Goal: Information Seeking & Learning: Check status

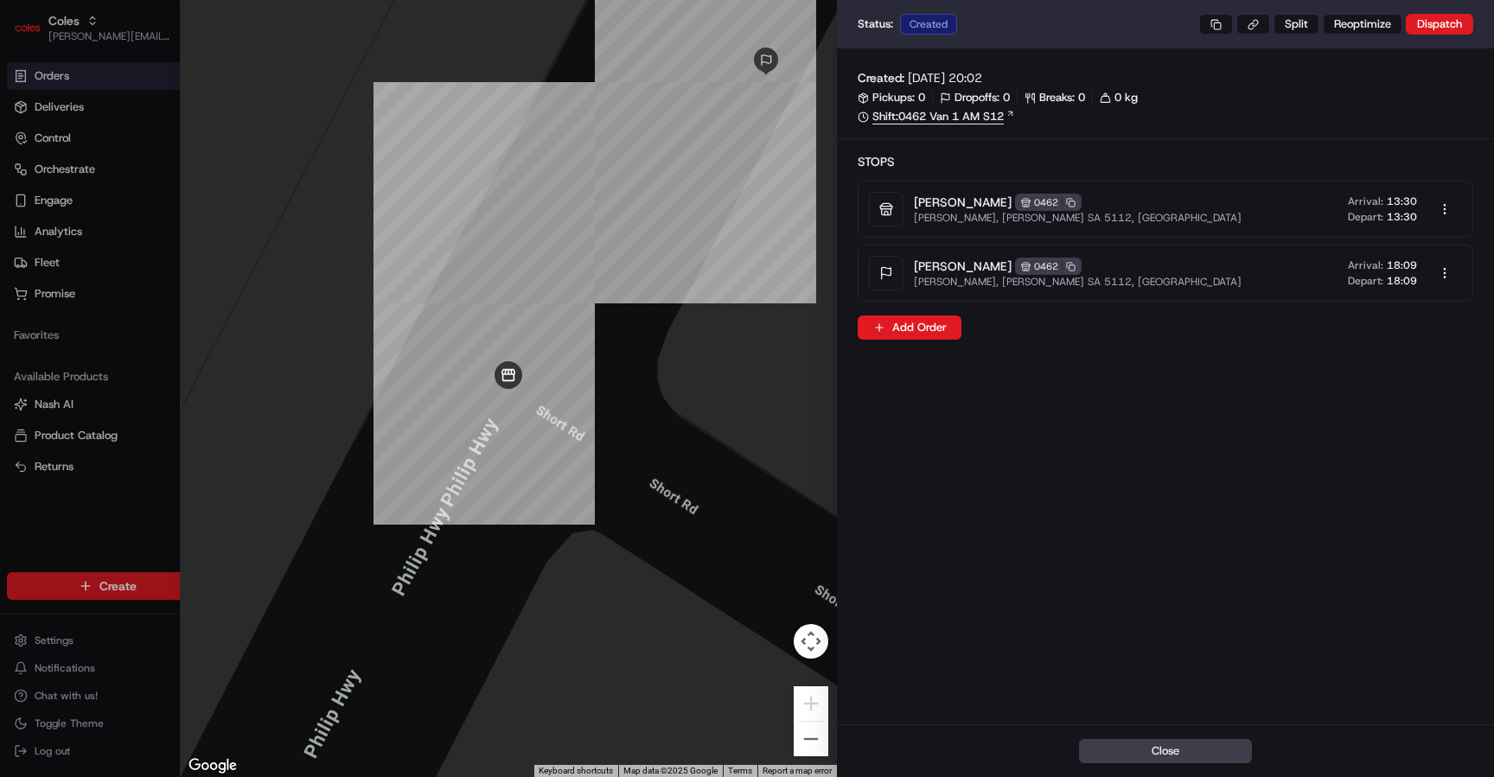
click at [963, 109] on link "Shift: 0462 Van 1 AM S12" at bounding box center [1166, 117] width 616 height 16
click at [949, 118] on link "Shift: 0462 Van 1 AM S12" at bounding box center [1166, 117] width 616 height 16
click at [980, 118] on link "Shift: 0462 Van 1 AM S12" at bounding box center [1166, 117] width 616 height 16
click at [1217, 23] on button at bounding box center [1216, 24] width 34 height 21
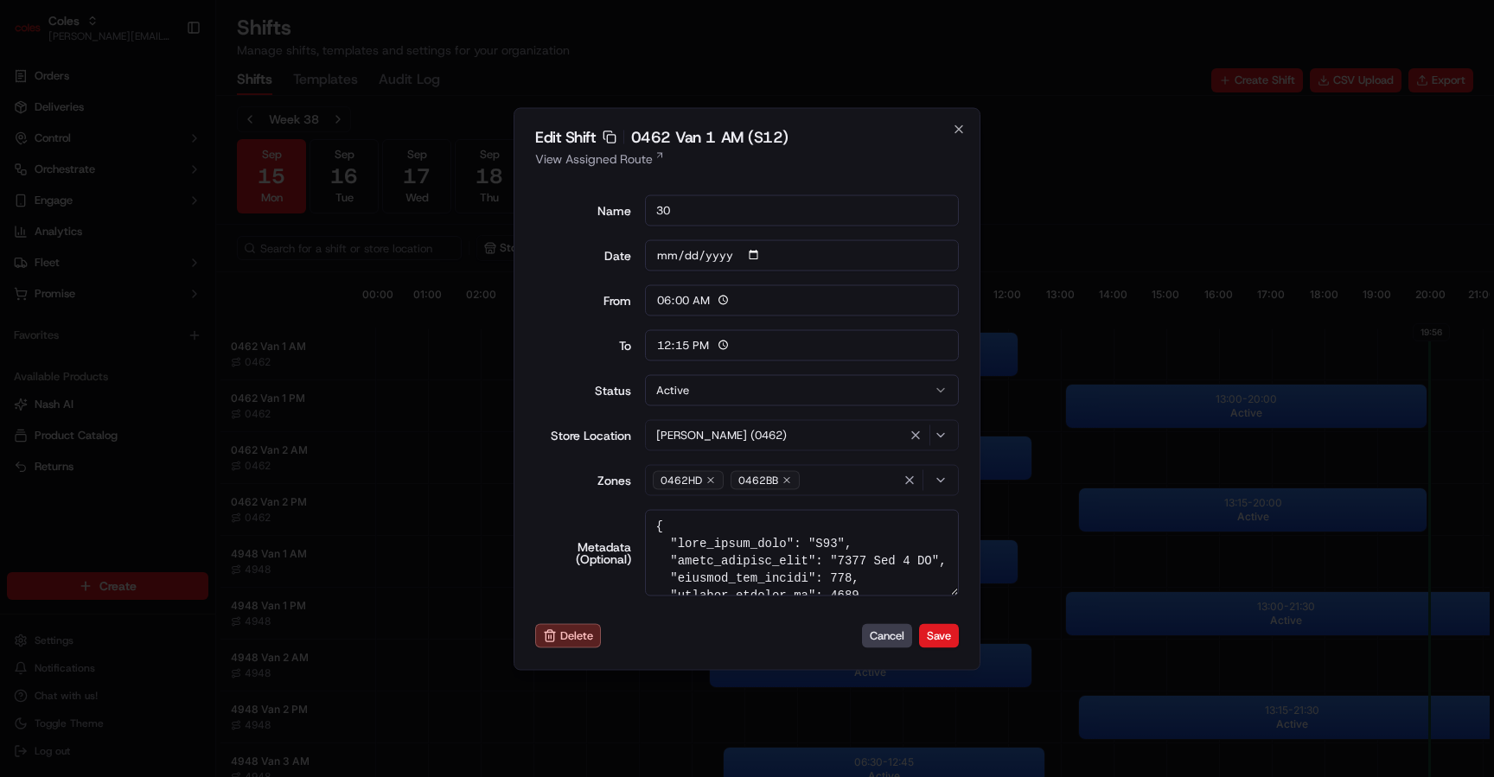
click at [666, 481] on span "0462HD" at bounding box center [681, 480] width 41 height 14
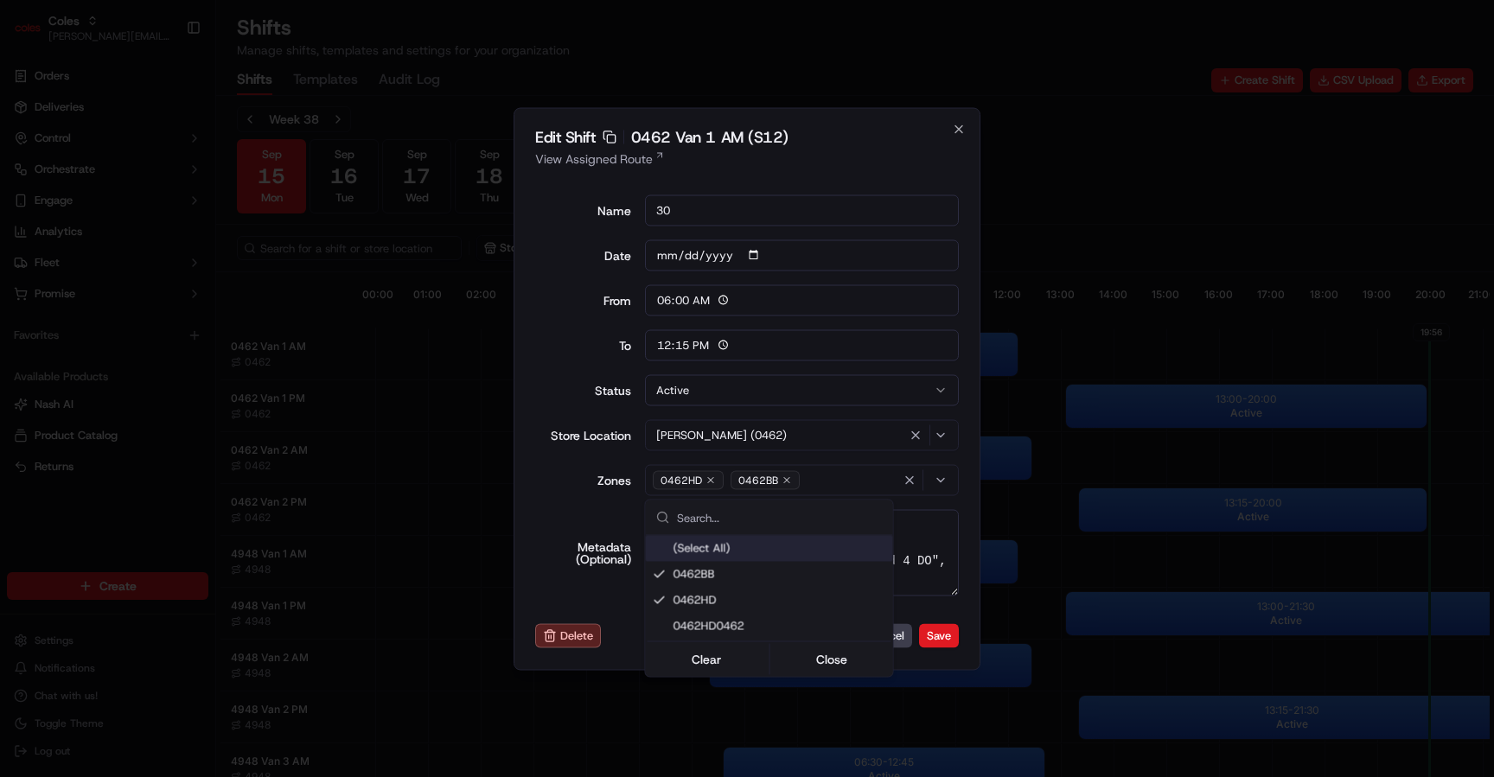
click at [666, 481] on div at bounding box center [747, 388] width 1494 height 777
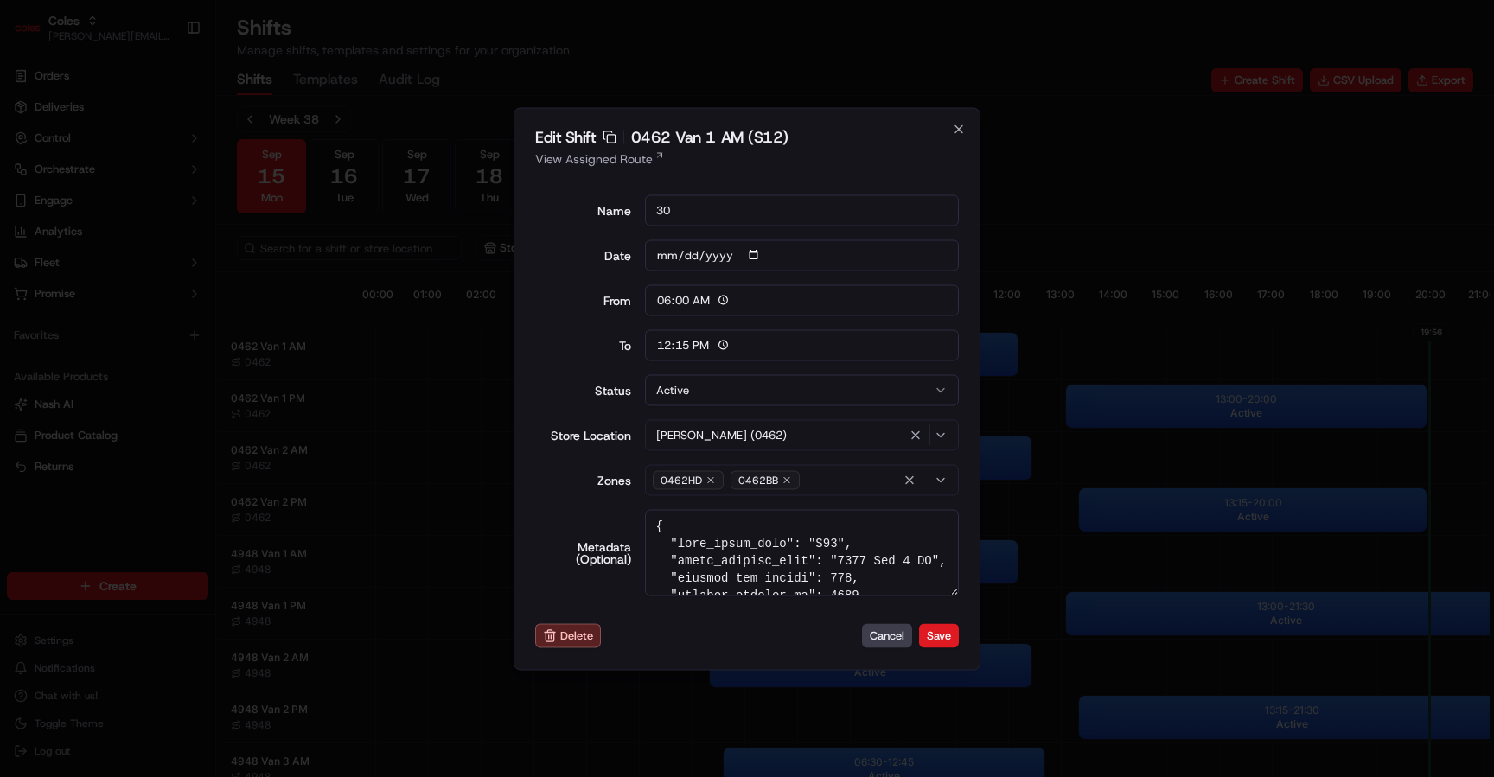
drag, startPoint x: 657, startPoint y: 482, endPoint x: 725, endPoint y: 359, distance: 140.5
click at [725, 363] on div "Name 30 Date 2025-09-16 From 06:00 To 12:15 Status Active Store Location Elizab…" at bounding box center [747, 395] width 424 height 429
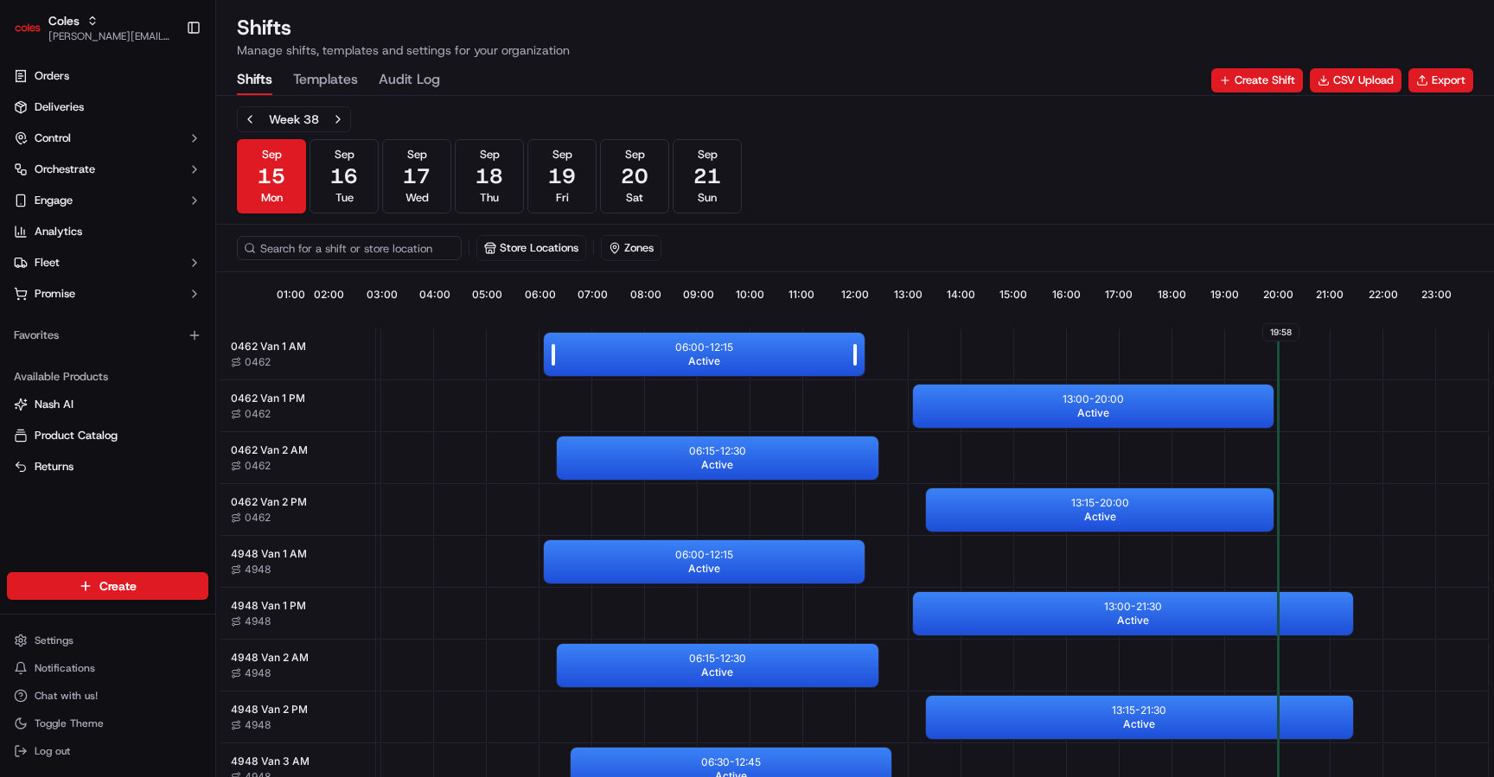
scroll to position [0, 161]
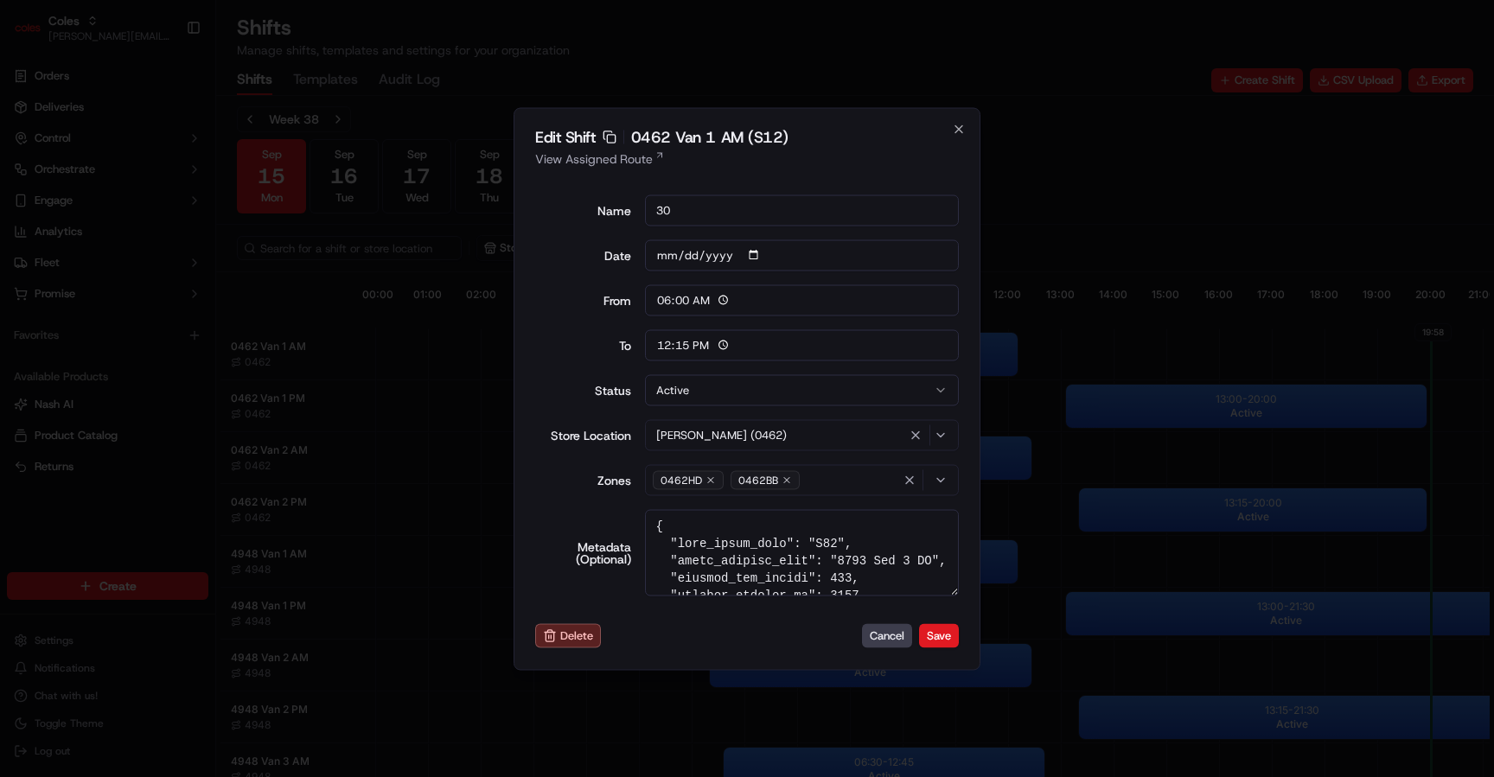
drag, startPoint x: 604, startPoint y: 164, endPoint x: 586, endPoint y: 12, distance: 153.2
click at [826, 542] on textarea "Metadata (Optional)" at bounding box center [802, 552] width 315 height 86
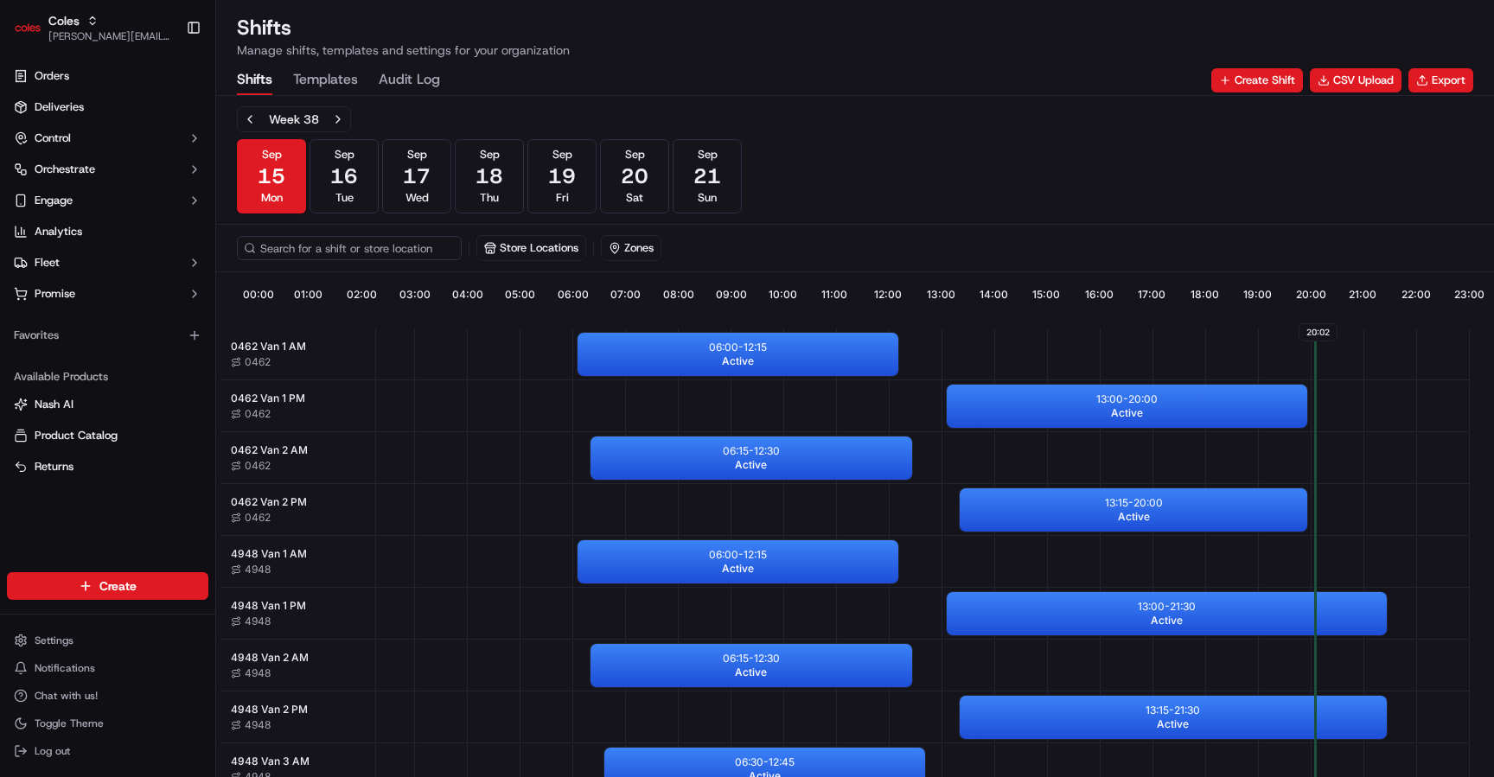
scroll to position [0, 161]
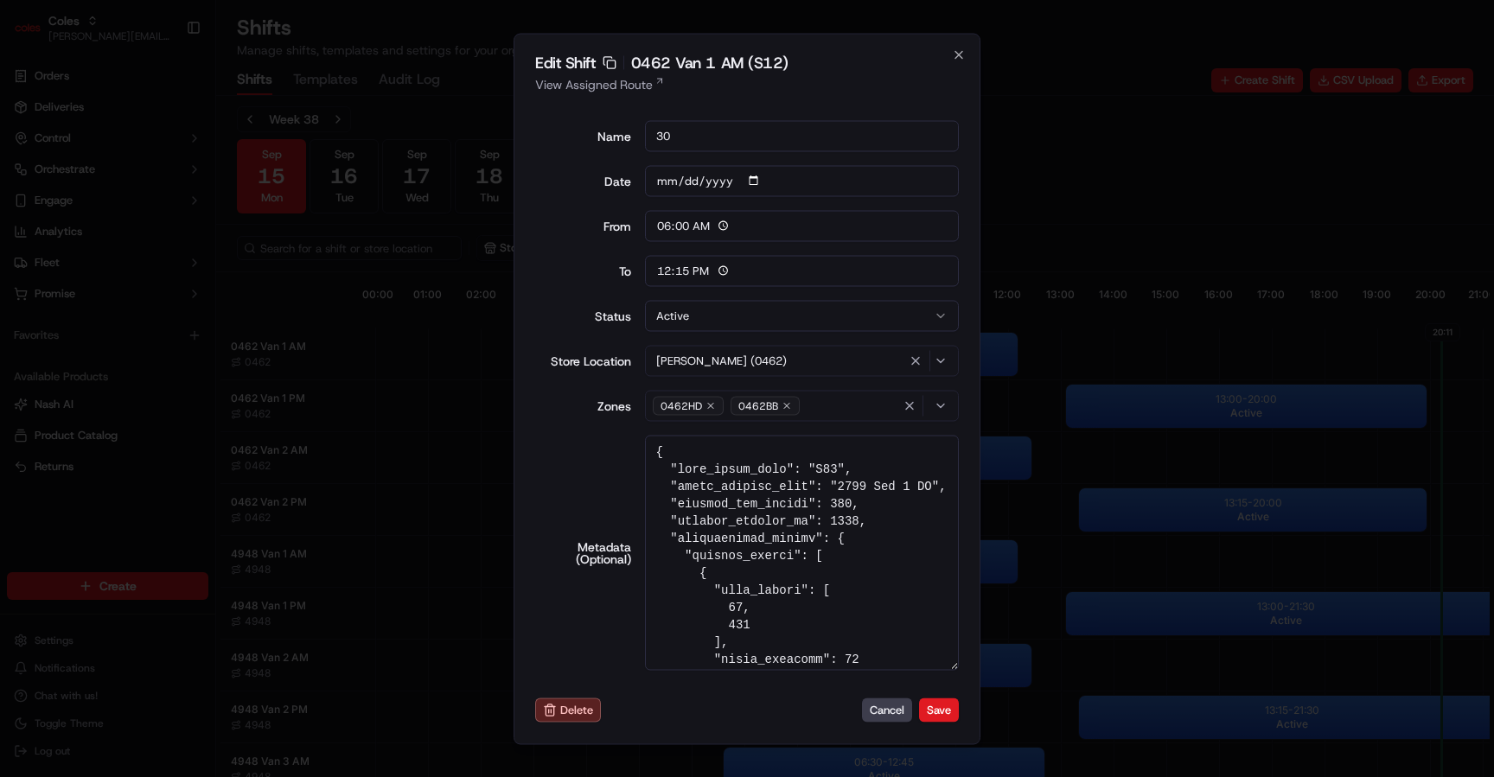
drag, startPoint x: 956, startPoint y: 590, endPoint x: 985, endPoint y: 739, distance: 152.3
click at [985, 739] on body "Coles majeed@usenash.com Toggle Sidebar Orders Deliveries Control Orchestrate E…" at bounding box center [747, 388] width 1494 height 777
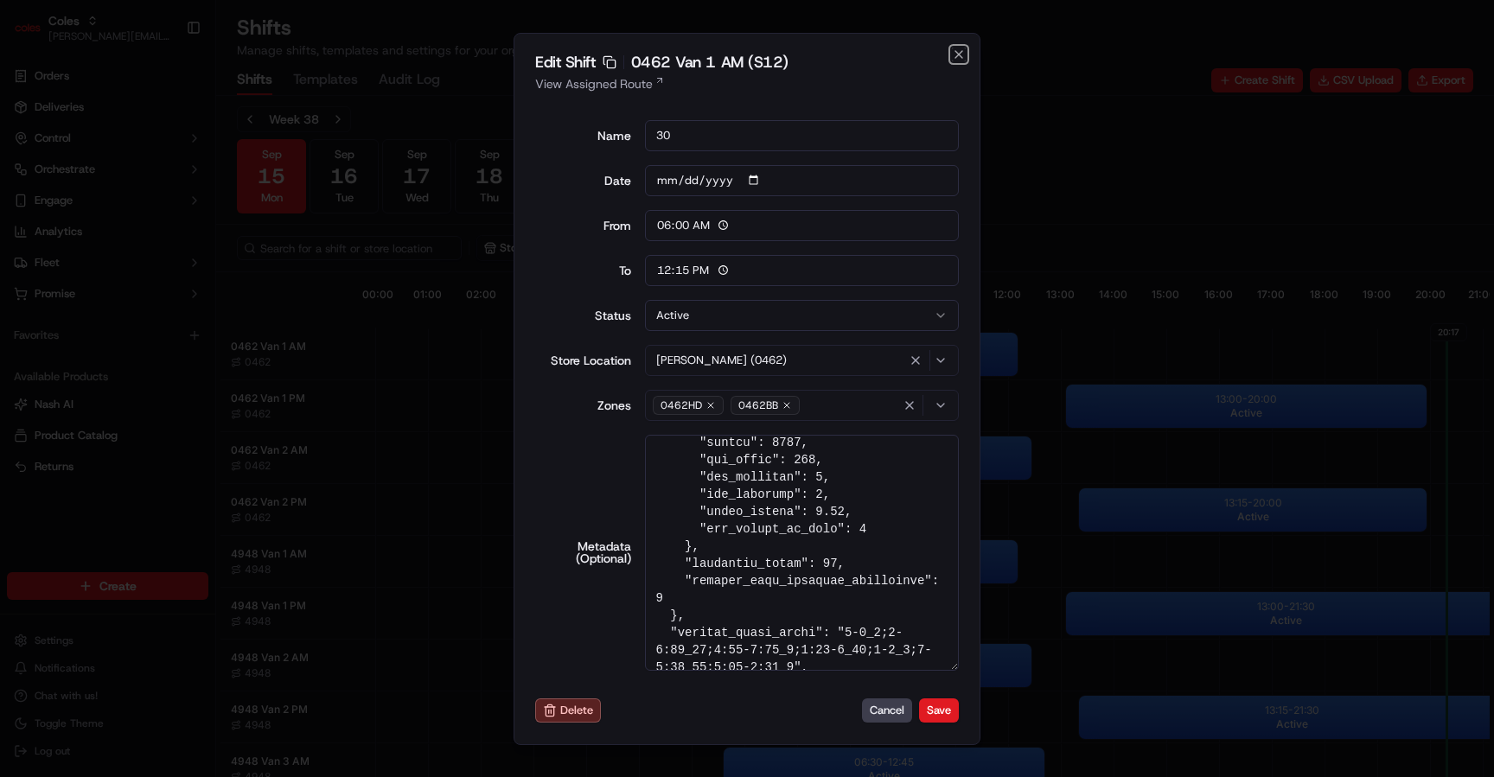
scroll to position [661, 0]
